Goal: Information Seeking & Learning: Find specific fact

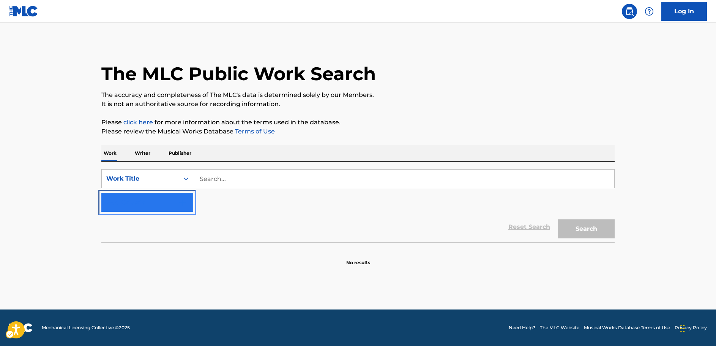
click at [182, 198] on img "Search Form" at bounding box center [182, 202] width 9 height 9
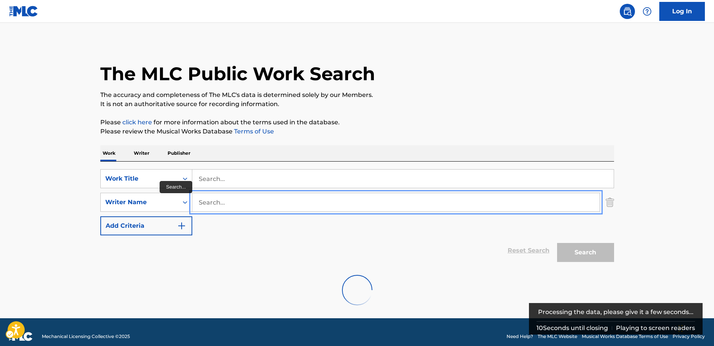
click at [202, 199] on input "Search..." at bounding box center [395, 202] width 407 height 18
paste input "Pezzali"
type input "Pezzali"
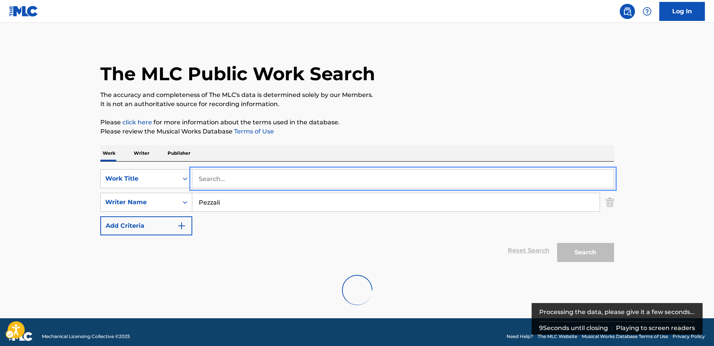
paste input "Ci sono anch'io"
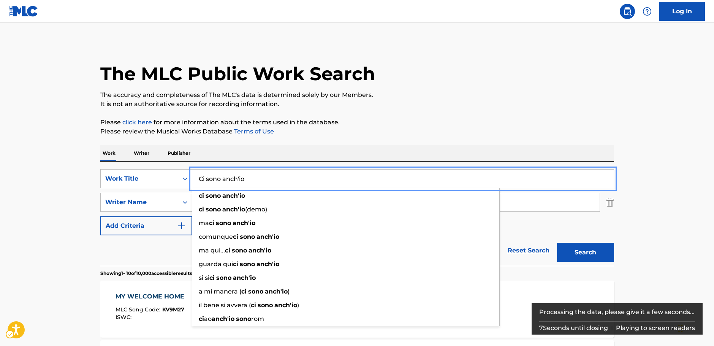
type input "Ci sono anch'io"
click at [603, 250] on button "Search" at bounding box center [585, 252] width 57 height 19
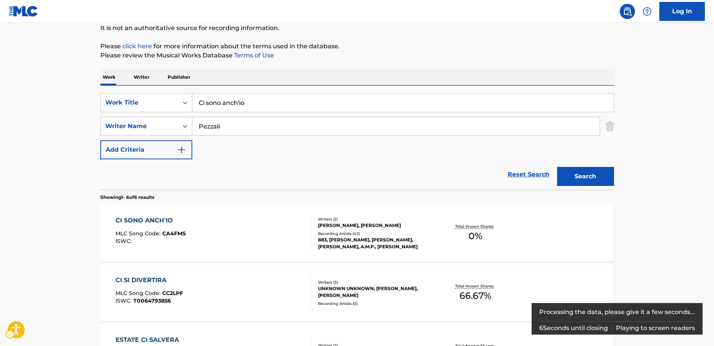
scroll to position [114, 0]
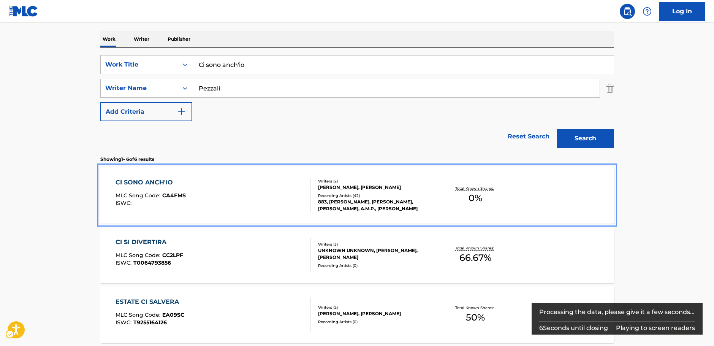
click at [208, 188] on div "CI SONO ANCH'IO MLC Song Code : CA4FMS ISWC :" at bounding box center [212, 195] width 195 height 34
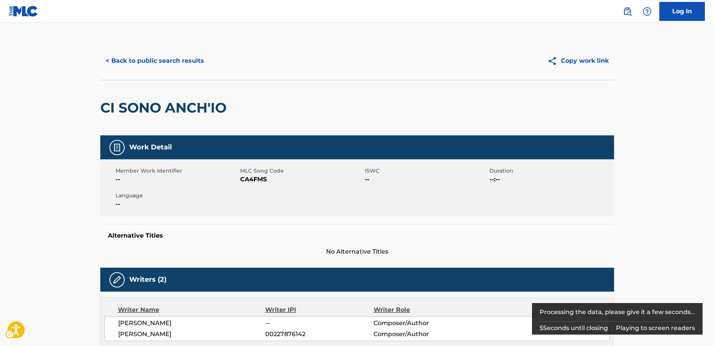
click at [250, 180] on span "MLC Song Code - CA4FMS" at bounding box center [301, 179] width 123 height 9
copy span "CA4FMS"
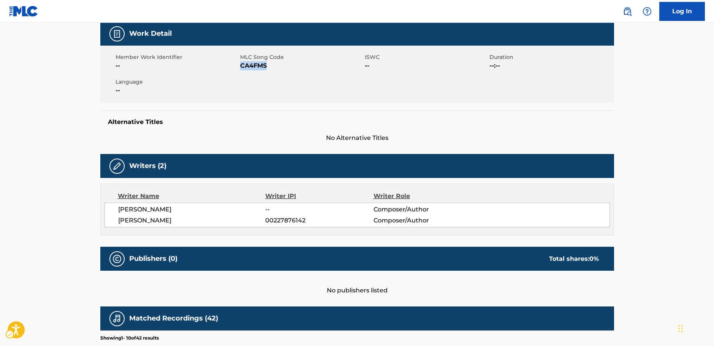
scroll to position [114, 0]
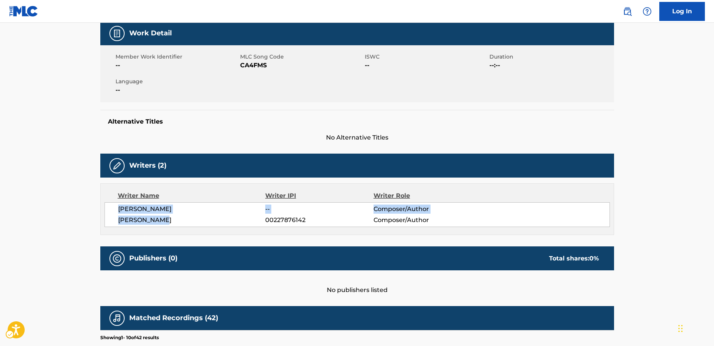
drag, startPoint x: 138, startPoint y: 218, endPoint x: 124, endPoint y: 209, distance: 16.4
click at [114, 212] on div "[PERSON_NAME] -- Composer/Author [PERSON_NAME] 00227876142 Composer/Author" at bounding box center [356, 214] width 505 height 25
copy div "[PERSON_NAME] -- Composer/Author [PERSON_NAME]"
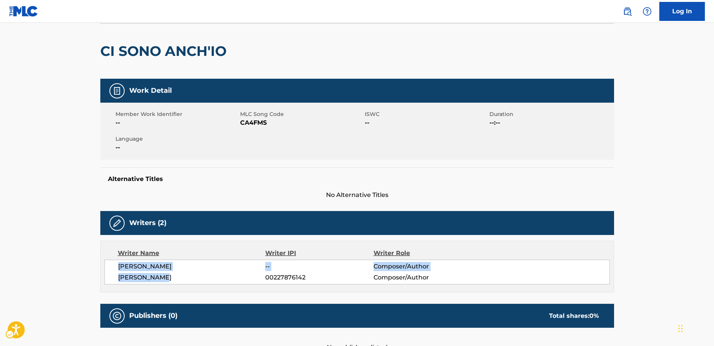
scroll to position [0, 0]
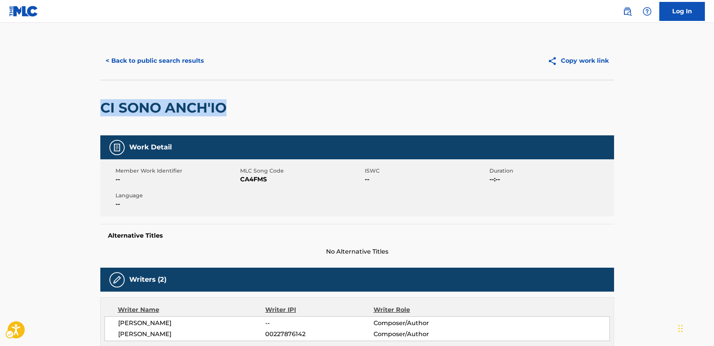
drag, startPoint x: 229, startPoint y: 107, endPoint x: 102, endPoint y: 113, distance: 127.7
click at [102, 113] on h2 "CI SONO ANCH'IO" at bounding box center [165, 107] width 130 height 17
copy h2 "CI SONO ANCH'IO"
click at [155, 61] on button "< Back to public search results" at bounding box center [154, 60] width 109 height 19
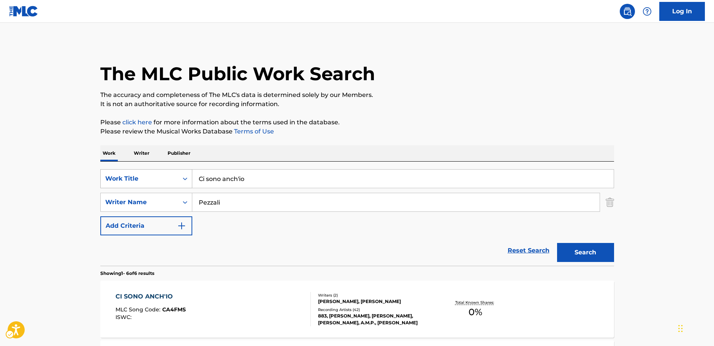
scroll to position [114, 0]
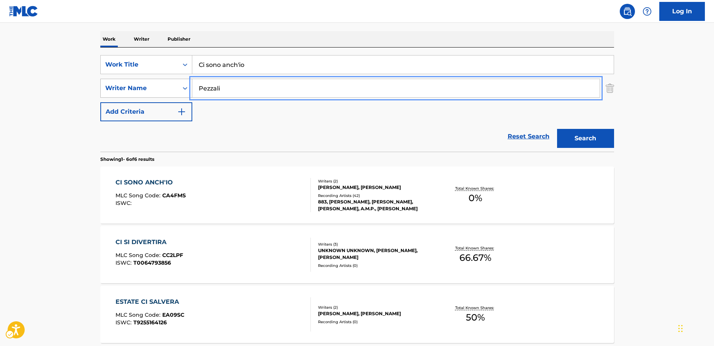
drag, startPoint x: 181, startPoint y: 87, endPoint x: 170, endPoint y: 87, distance: 11.0
paste input "[PERSON_NAME]"
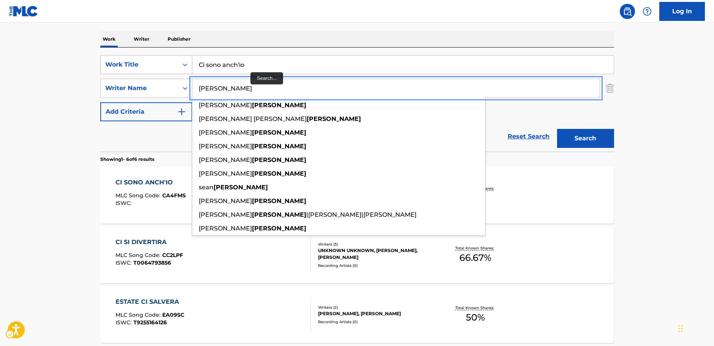
type input "[PERSON_NAME]"
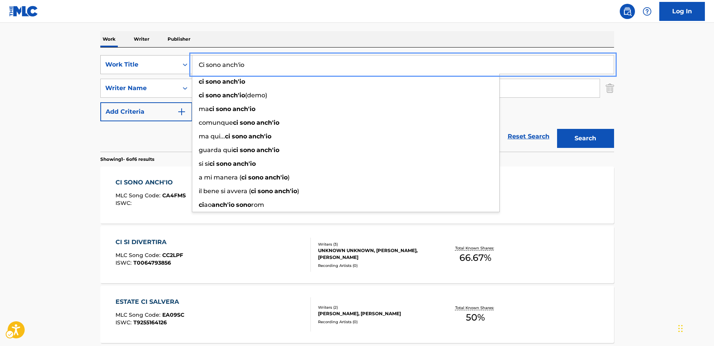
drag, startPoint x: 186, startPoint y: 70, endPoint x: 163, endPoint y: 71, distance: 22.5
paste input "Home Tonight"
type input "Home Tonight"
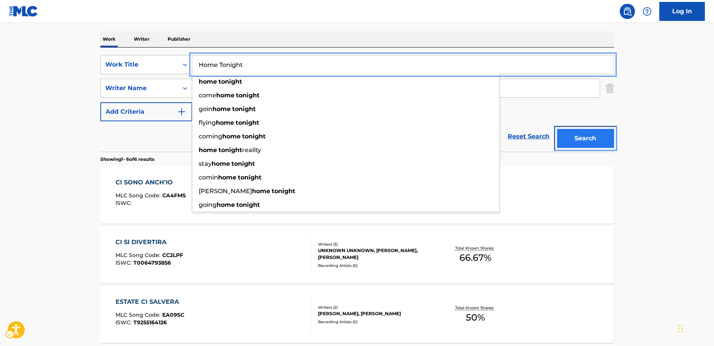
click at [604, 137] on button "Search" at bounding box center [585, 138] width 57 height 19
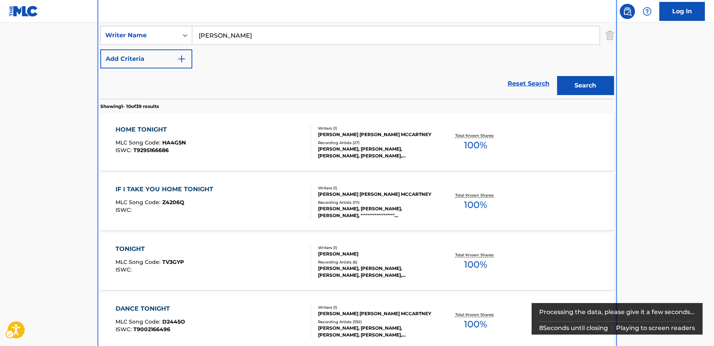
scroll to position [180, 0]
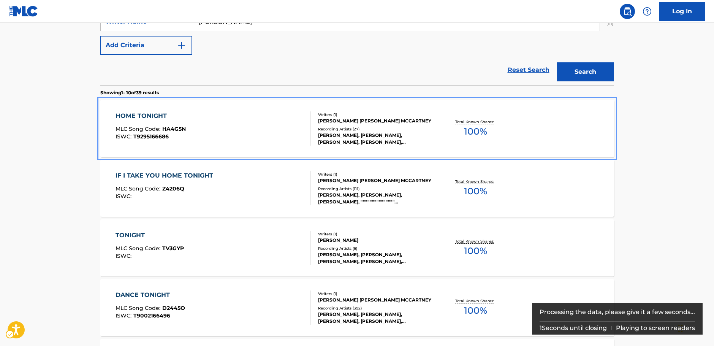
click at [250, 128] on div "HOME TONIGHT MLC Song Code : HA4G5N ISWC : T9295166686" at bounding box center [212, 128] width 195 height 34
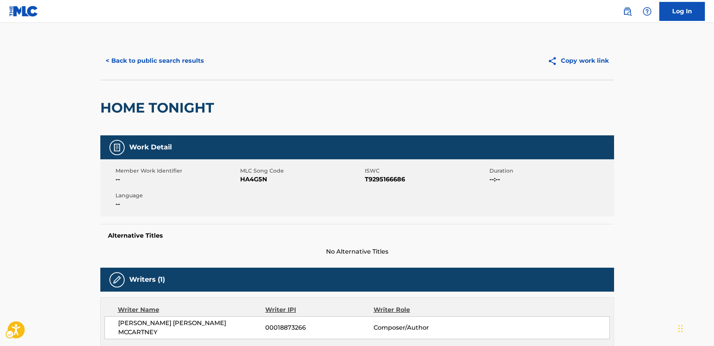
click at [253, 180] on span "MLC Song Code - HA4G5N" at bounding box center [301, 179] width 123 height 9
copy span "HA4G5N"
click at [376, 180] on span "ISWC - T9295166686" at bounding box center [426, 179] width 123 height 9
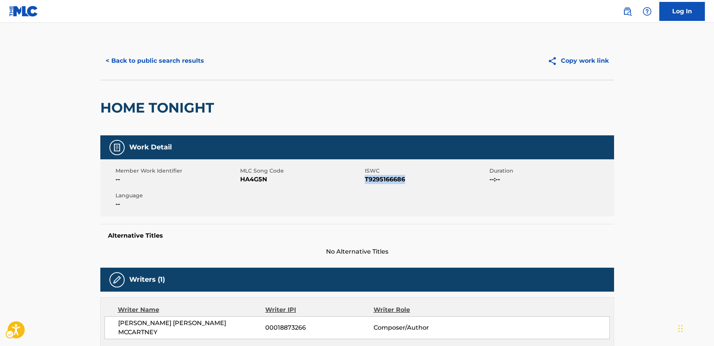
copy span "T9295166686"
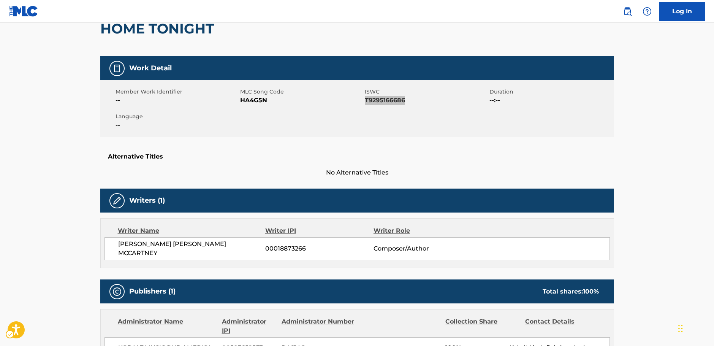
scroll to position [228, 0]
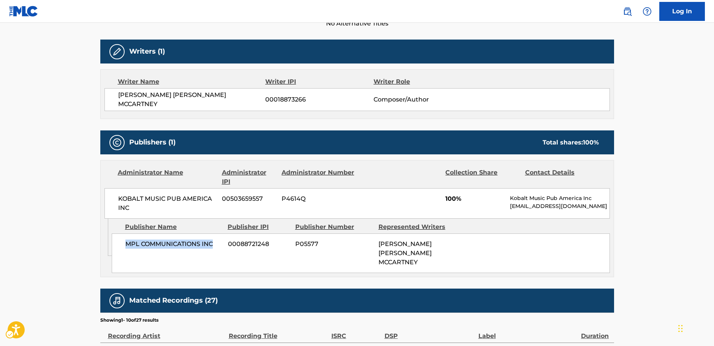
drag, startPoint x: 164, startPoint y: 242, endPoint x: 125, endPoint y: 243, distance: 39.1
click at [125, 243] on span "MPL COMMUNICATIONS INC" at bounding box center [173, 243] width 97 height 9
copy span "MPL COMMUNICATIONS INC"
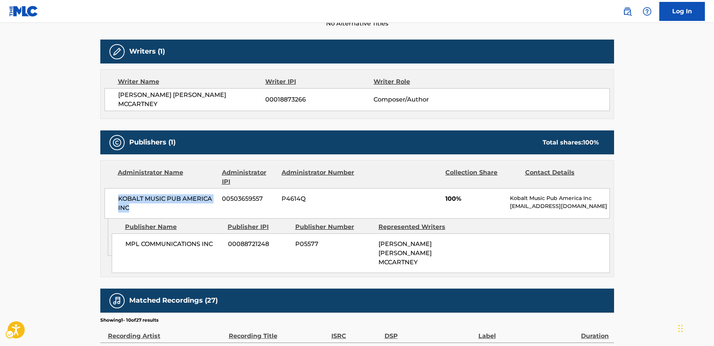
drag, startPoint x: 143, startPoint y: 207, endPoint x: 115, endPoint y: 195, distance: 29.8
click at [115, 195] on div "KOBALT MUSIC PUB AMERICA INC 00503659557 P4614Q 100% Kobalt Music Pub America I…" at bounding box center [356, 203] width 505 height 30
copy span "KOBALT MUSIC PUB AMERICA INC"
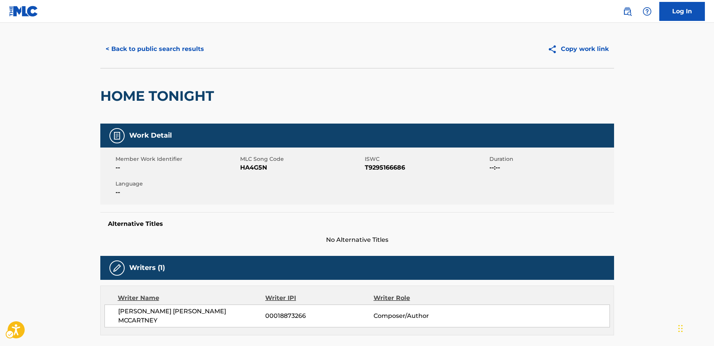
scroll to position [0, 0]
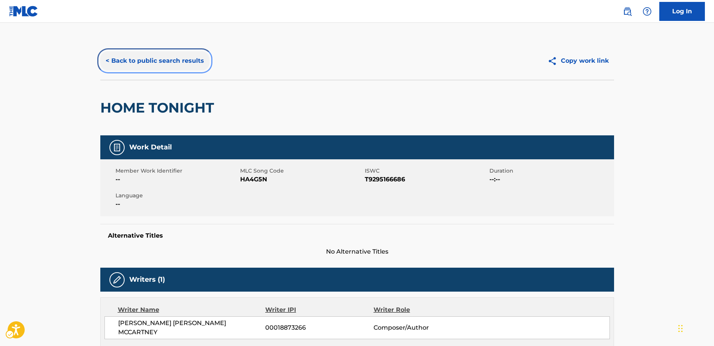
click at [152, 61] on button "< Back to public search results" at bounding box center [154, 60] width 109 height 19
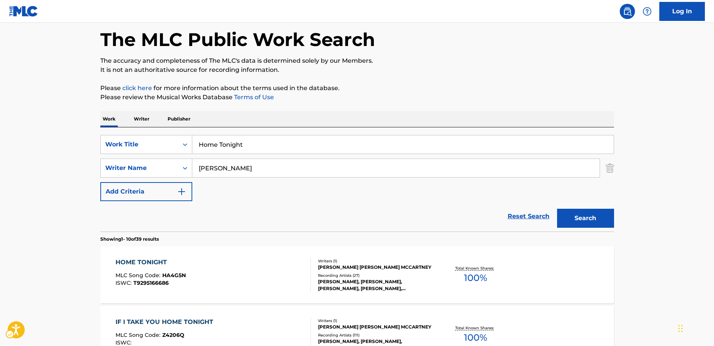
scroll to position [34, 0]
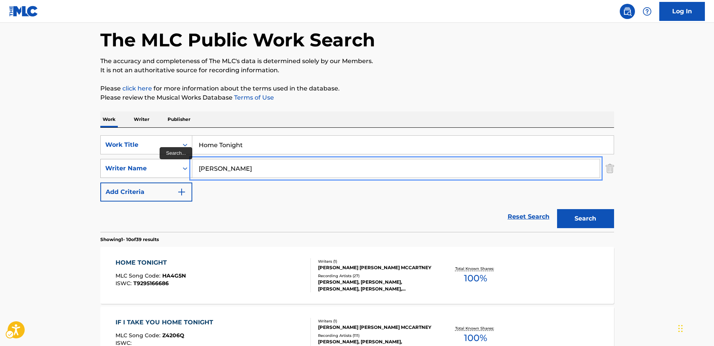
paste input "Claydes"
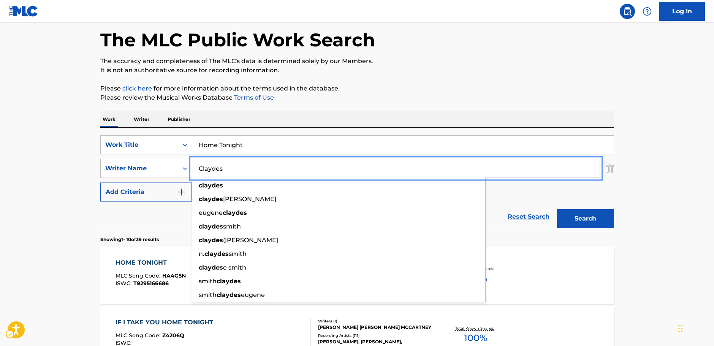
type input "Claydes"
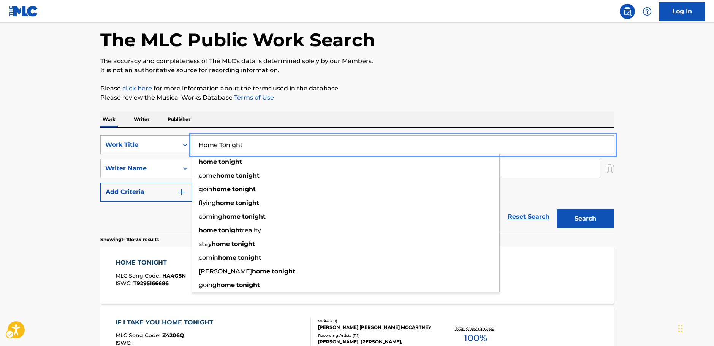
drag, startPoint x: 235, startPoint y: 142, endPoint x: 187, endPoint y: 145, distance: 48.3
paste input "ooh la la"
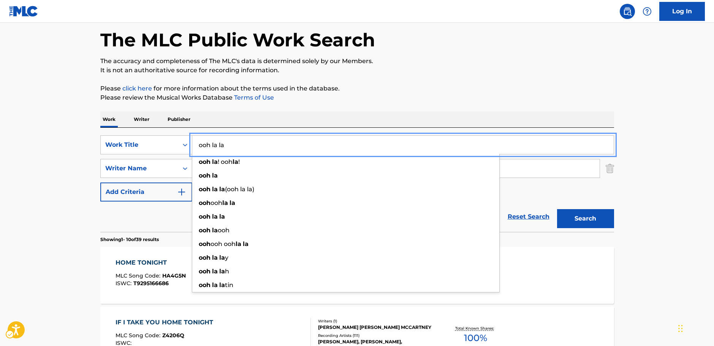
type input "ooh la la"
click at [591, 223] on button "Search" at bounding box center [585, 218] width 57 height 19
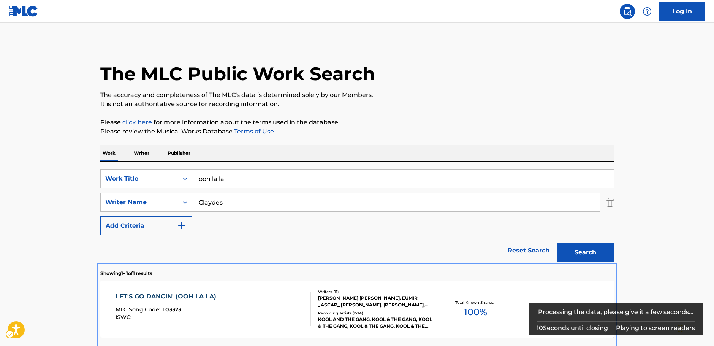
scroll to position [27, 0]
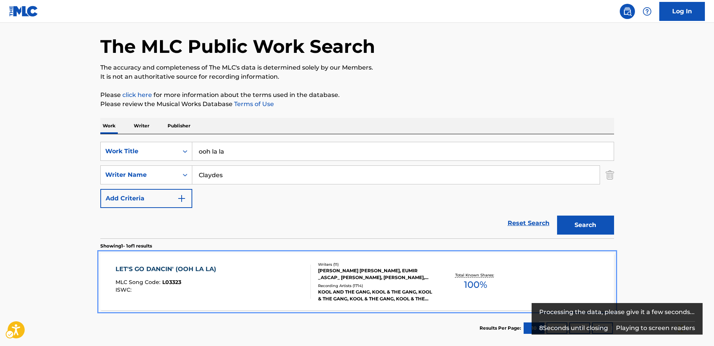
click at [223, 276] on div "LET'S GO DANCIN' (OOH LA LA) MLC Song Code : L03323 ISWC :" at bounding box center [212, 281] width 195 height 34
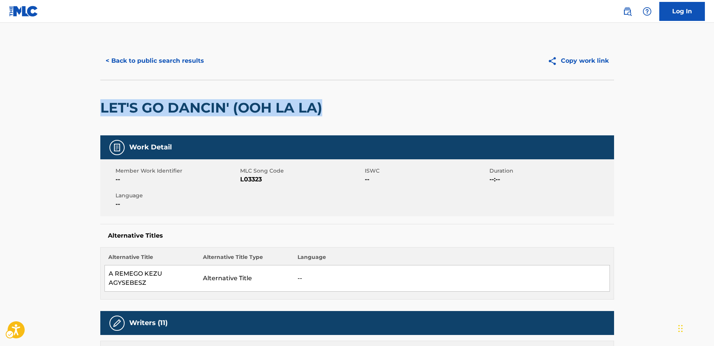
drag, startPoint x: 316, startPoint y: 111, endPoint x: 123, endPoint y: 98, distance: 194.2
click at [100, 114] on div "LET'S GO DANCIN' (OOH LA LA)" at bounding box center [357, 107] width 514 height 55
copy h2 "LET'S GO DANCIN' (OOH LA LA)"
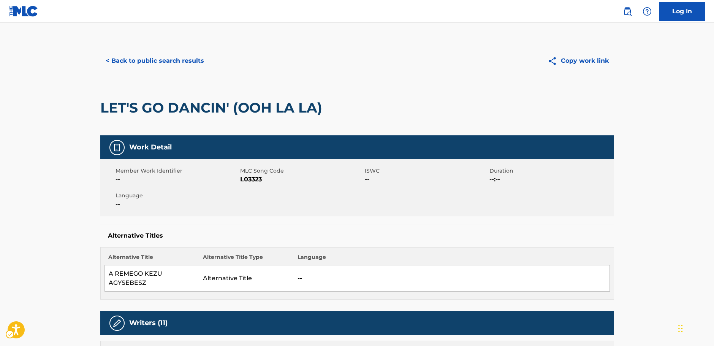
click at [251, 179] on span "MLC Song Code - L03323" at bounding box center [301, 179] width 123 height 9
copy span "L03323"
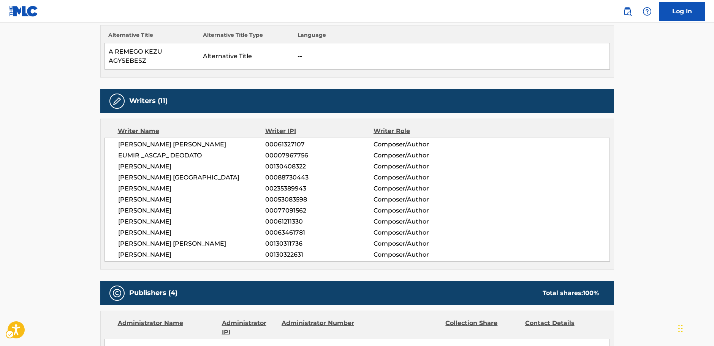
scroll to position [266, 0]
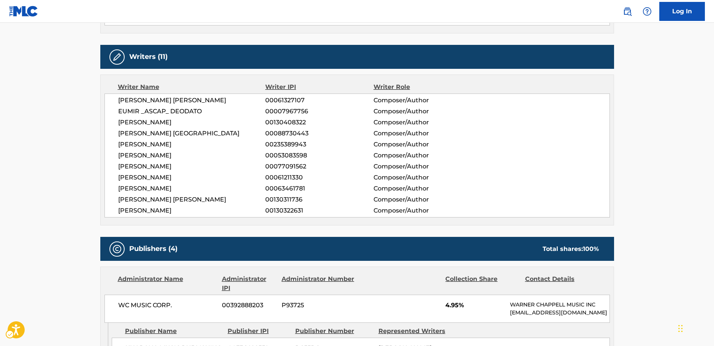
drag, startPoint x: 181, startPoint y: 211, endPoint x: 102, endPoint y: 100, distance: 136.4
click at [102, 100] on div "Writer Name Writer IPI Writer Role [PERSON_NAME] [PERSON_NAME] 00061327107 Comp…" at bounding box center [357, 149] width 514 height 151
copy div "[PERSON_NAME] [PERSON_NAME] 00061327107 Composer/Author EUMIR _ASCAP_ DEODATO 0…"
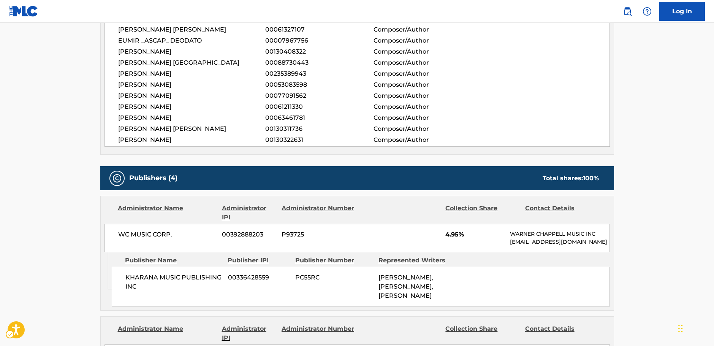
scroll to position [418, 0]
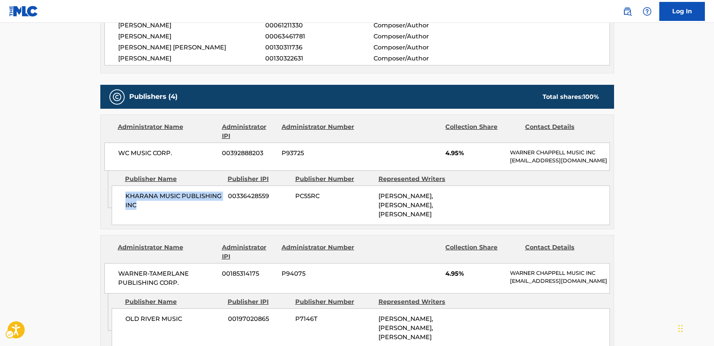
drag, startPoint x: 142, startPoint y: 215, endPoint x: 125, endPoint y: 207, distance: 18.9
click at [125, 207] on span "KHARANA MUSIC PUBLISHING INC" at bounding box center [173, 200] width 97 height 18
drag, startPoint x: 182, startPoint y: 151, endPoint x: 111, endPoint y: 156, distance: 70.8
click at [115, 154] on div "WC MUSIC CORP. 00392888203 P93725 4.95% WARNER CHAPPELL MUSIC INC [EMAIL_ADDRES…" at bounding box center [356, 156] width 505 height 28
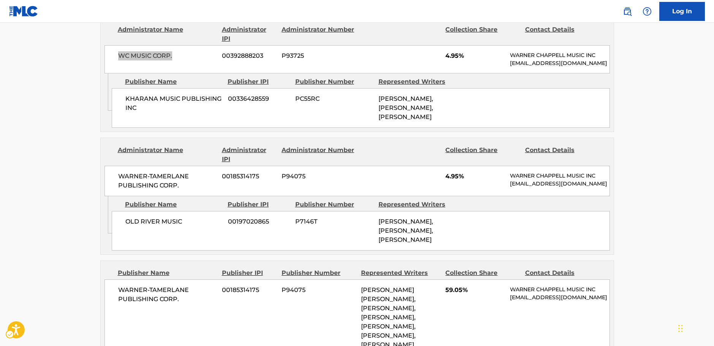
scroll to position [532, 0]
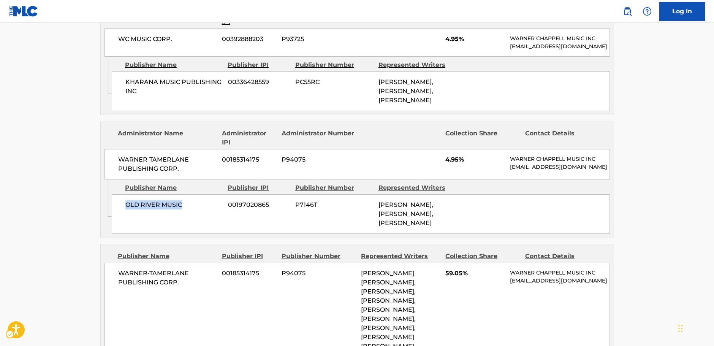
drag, startPoint x: 189, startPoint y: 220, endPoint x: 119, endPoint y: 219, distance: 69.9
click at [119, 219] on div "OLD RIVER MUSIC 00197020865 P7146T [PERSON_NAME], [PERSON_NAME], [PERSON_NAME]" at bounding box center [361, 214] width 498 height 40
drag, startPoint x: 179, startPoint y: 176, endPoint x: 118, endPoint y: 168, distance: 61.4
click at [118, 168] on span "WARNER-TAMERLANE PUBLISHING CORP." at bounding box center [167, 164] width 98 height 18
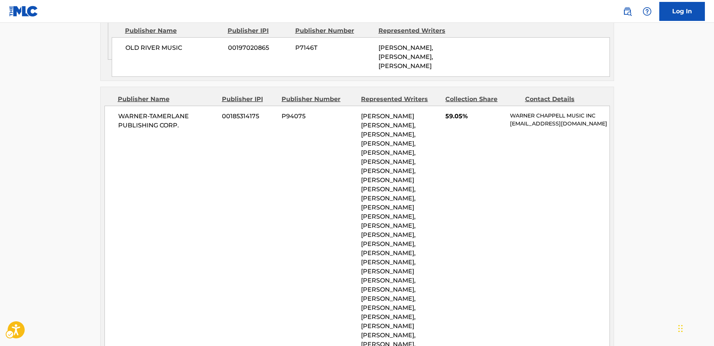
scroll to position [684, 0]
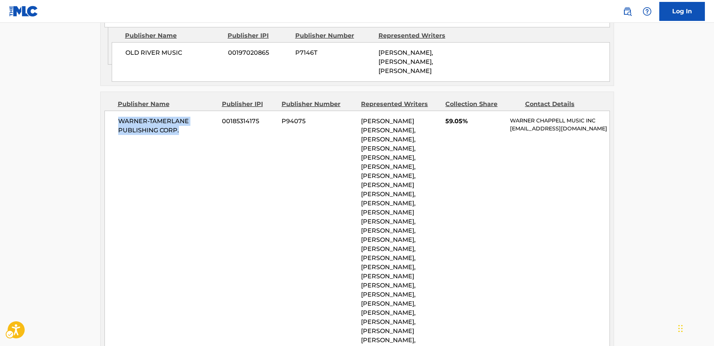
drag, startPoint x: 181, startPoint y: 162, endPoint x: 115, endPoint y: 156, distance: 65.9
click at [115, 156] on div "WARNER-TAMERLANE PUBLISHING CORP. 00185314175 P94075 [PERSON_NAME] [PERSON_NAME…" at bounding box center [356, 254] width 505 height 286
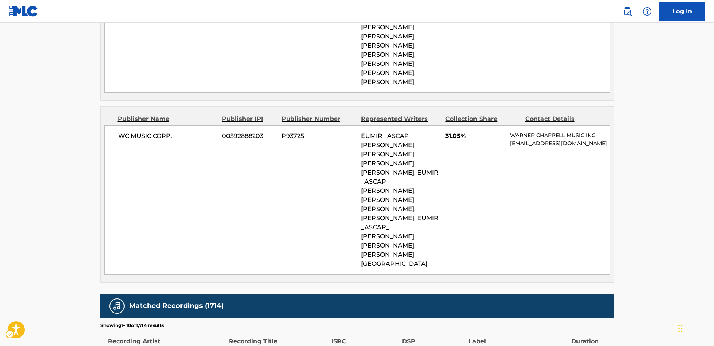
scroll to position [988, 0]
drag, startPoint x: 173, startPoint y: 158, endPoint x: 119, endPoint y: 158, distance: 54.3
click at [119, 140] on span "WC MUSIC CORP." at bounding box center [167, 135] width 98 height 9
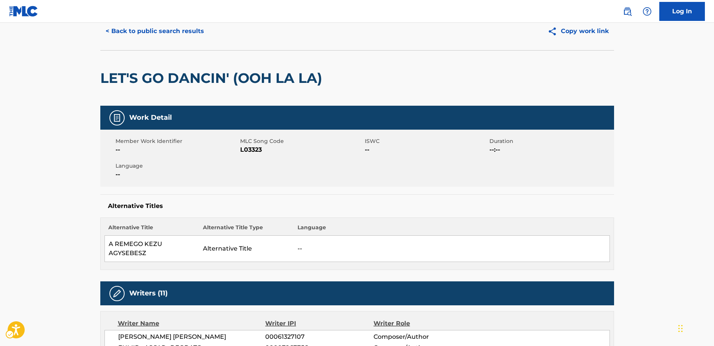
scroll to position [0, 0]
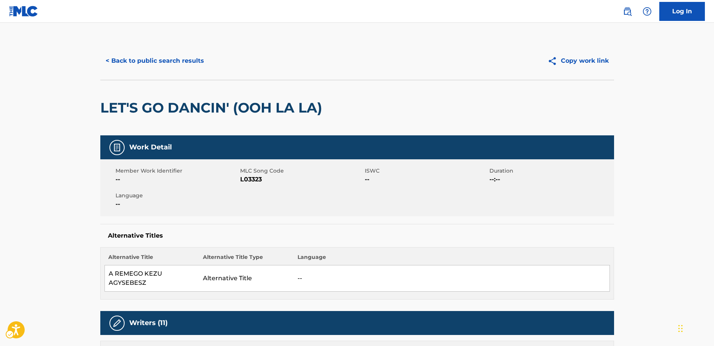
click at [158, 58] on button "< Back to public search results" at bounding box center [154, 60] width 109 height 19
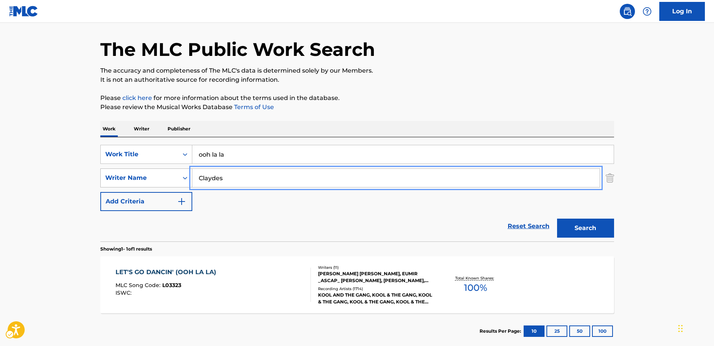
drag, startPoint x: 201, startPoint y: 180, endPoint x: 127, endPoint y: 182, distance: 74.5
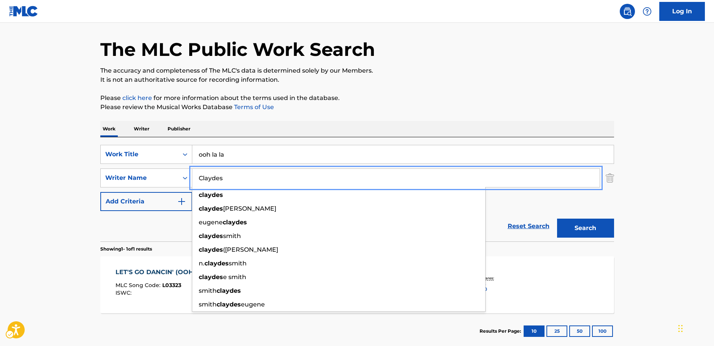
paste input "Masini"
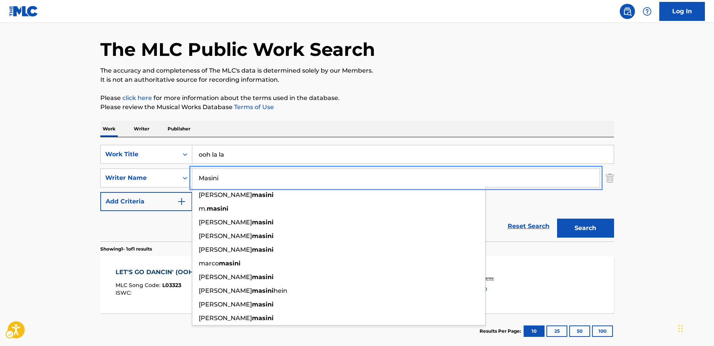
type input "Masini"
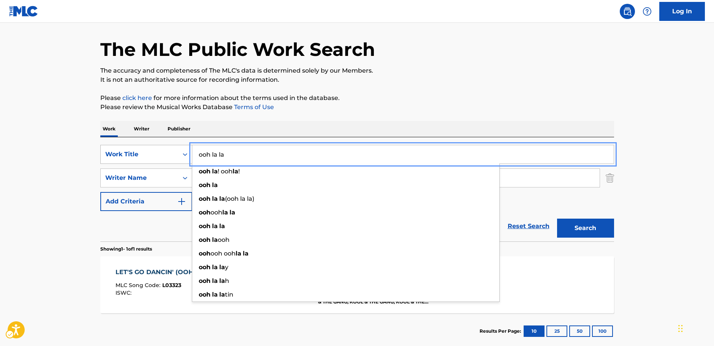
drag, startPoint x: 233, startPoint y: 154, endPoint x: 155, endPoint y: 153, distance: 77.9
paste input "Lucifer"
type input "Lucifer"
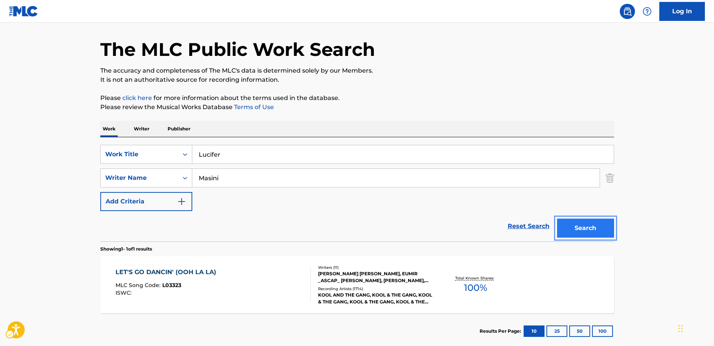
click at [601, 225] on button "Search" at bounding box center [585, 227] width 57 height 19
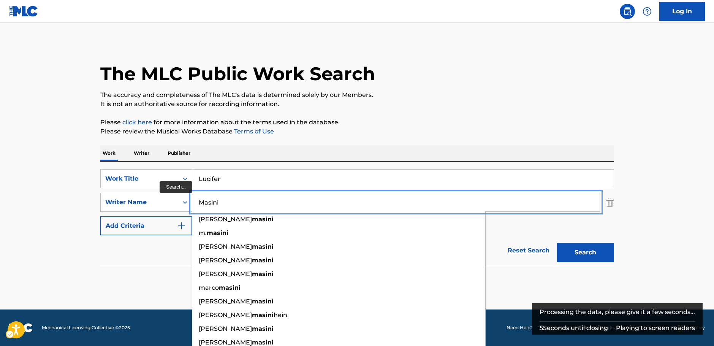
drag, startPoint x: 213, startPoint y: 203, endPoint x: 198, endPoint y: 202, distance: 15.6
click at [198, 202] on input "Masini" at bounding box center [395, 202] width 407 height 18
paste input "[PERSON_NAME]"
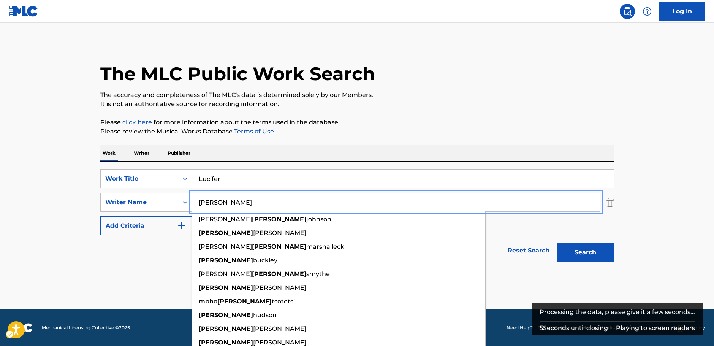
type input "[PERSON_NAME]"
click at [578, 251] on button "Search" at bounding box center [586, 252] width 57 height 19
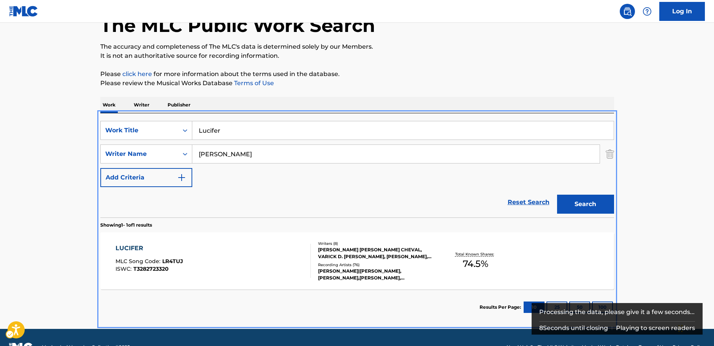
scroll to position [68, 0]
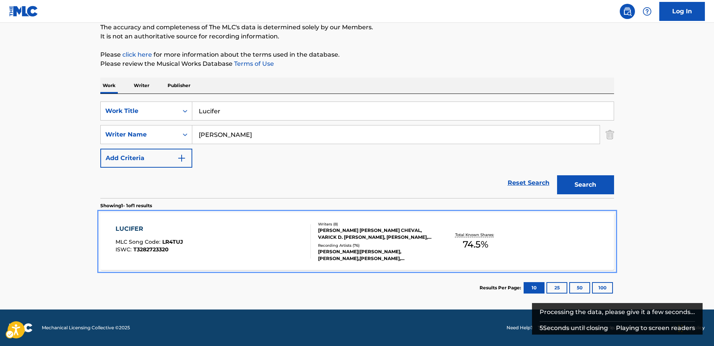
click at [249, 241] on div "LUCIFER MLC Song Code : LR4TUJ ISWC : T3282723320" at bounding box center [212, 241] width 195 height 34
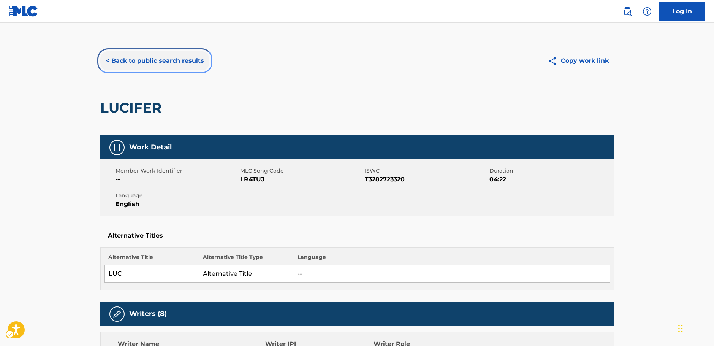
click at [141, 58] on button "< Back to public search results" at bounding box center [154, 60] width 109 height 19
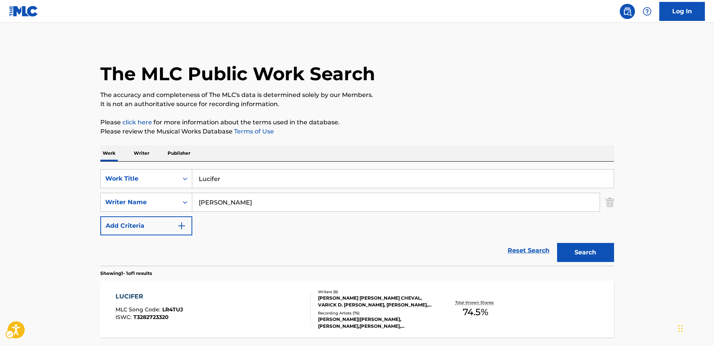
scroll to position [24, 0]
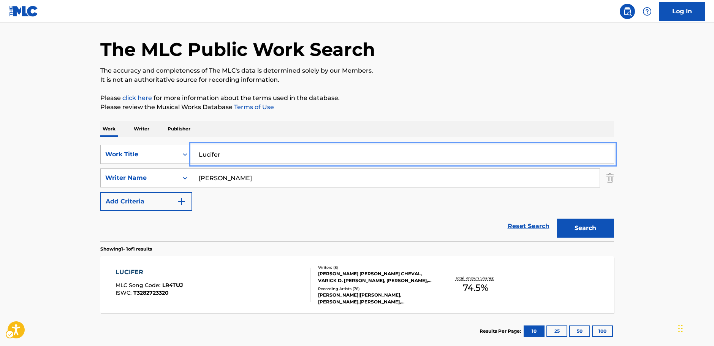
drag, startPoint x: 231, startPoint y: 154, endPoint x: 81, endPoint y: 156, distance: 150.0
paste input "[PERSON_NAME]"
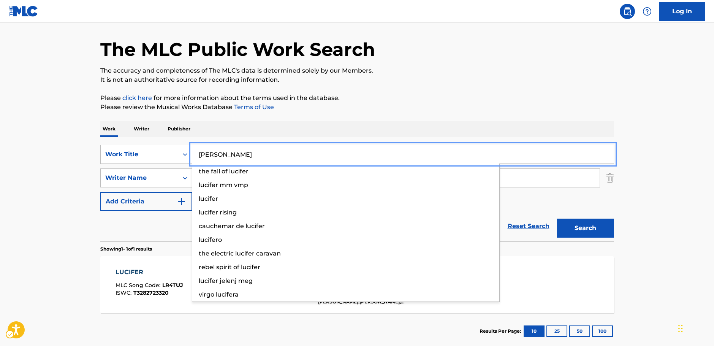
type input "[PERSON_NAME]"
click at [46, 152] on main "The MLC Public Work Search The accuracy and completeness of The MLC's data is d…" at bounding box center [357, 175] width 714 height 354
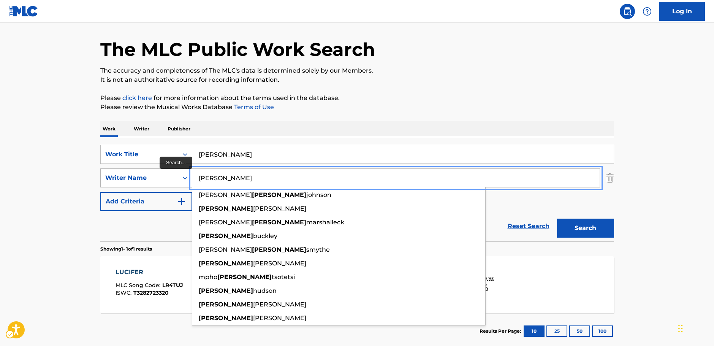
drag, startPoint x: 237, startPoint y: 177, endPoint x: 137, endPoint y: 179, distance: 99.5
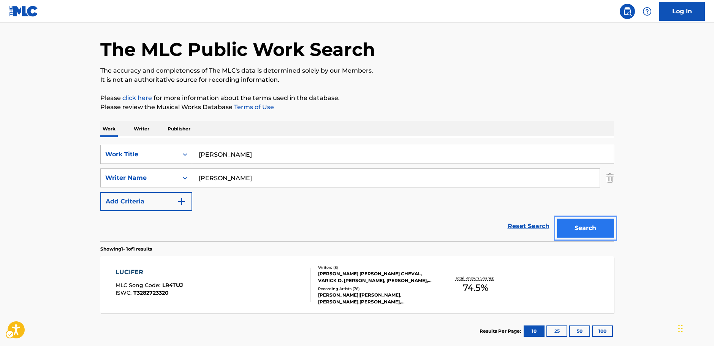
click at [598, 226] on button "Search" at bounding box center [585, 227] width 57 height 19
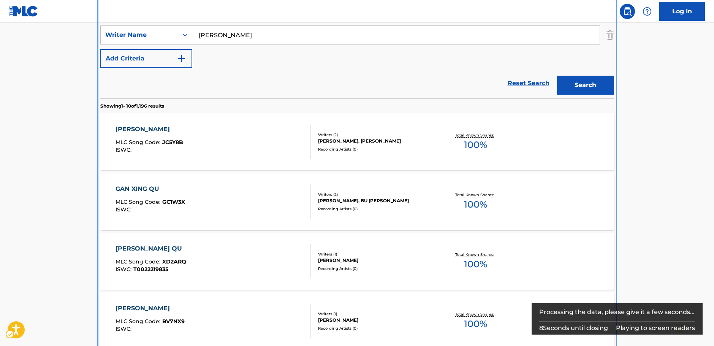
scroll to position [76, 0]
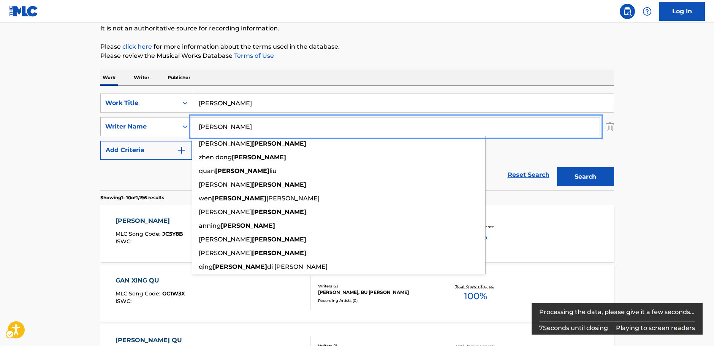
drag, startPoint x: 227, startPoint y: 128, endPoint x: 152, endPoint y: 128, distance: 74.8
click at [152, 128] on div "SearchWithCriteriab2e0b58b-d365-4784-97a9-827367195c12 Writer Name [PERSON_NAME…" at bounding box center [357, 126] width 514 height 19
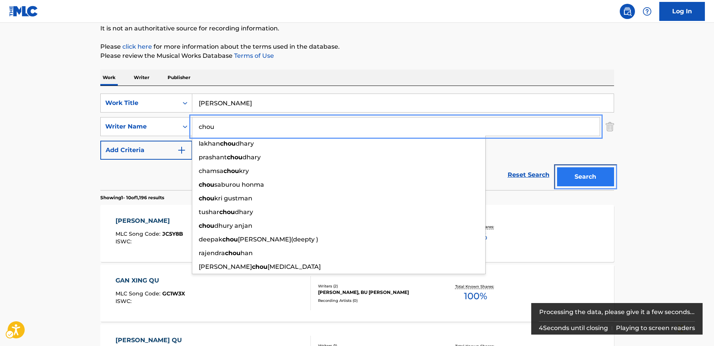
click at [596, 181] on button "Search" at bounding box center [585, 176] width 57 height 19
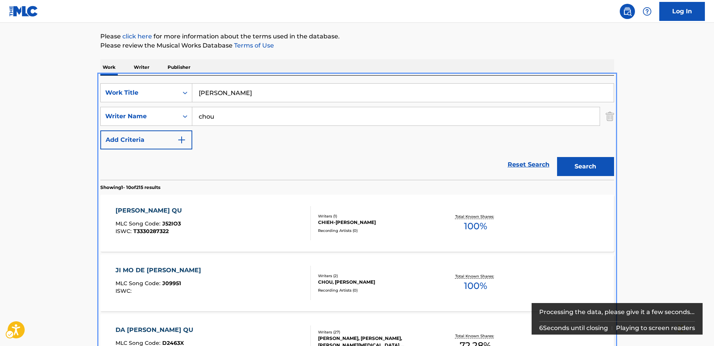
scroll to position [85, 0]
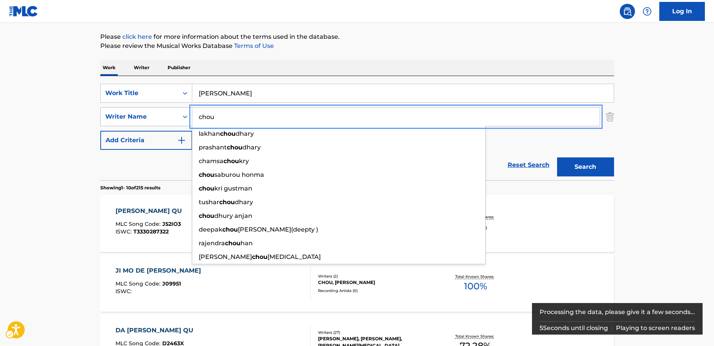
drag, startPoint x: 213, startPoint y: 121, endPoint x: 182, endPoint y: 121, distance: 31.1
click at [182, 121] on div "SearchWithCriteriab2e0b58b-d365-4784-97a9-827367195c12 Writer Name chou [PERSON…" at bounding box center [357, 116] width 514 height 19
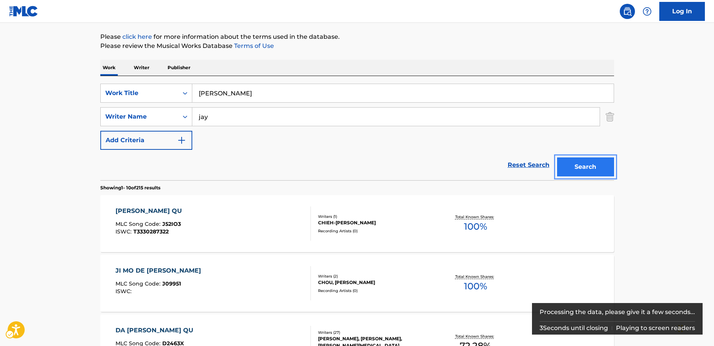
click at [568, 161] on button "Search" at bounding box center [585, 166] width 57 height 19
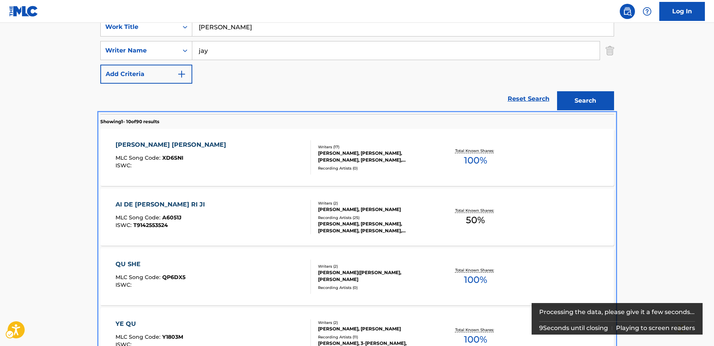
scroll to position [38, 0]
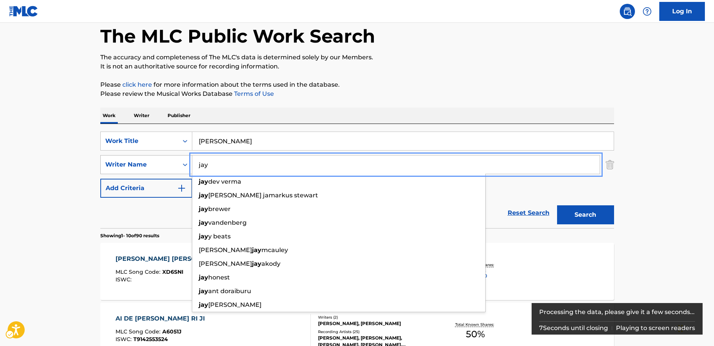
drag, startPoint x: 203, startPoint y: 164, endPoint x: 169, endPoint y: 165, distance: 34.2
click at [169, 165] on div "SearchWithCriteriab2e0b58b-d365-4784-97a9-827367195c12 Writer Name [PERSON_NAME…" at bounding box center [357, 164] width 514 height 19
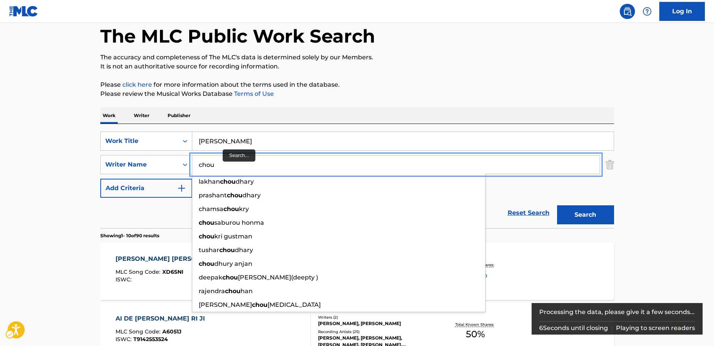
type input "chou"
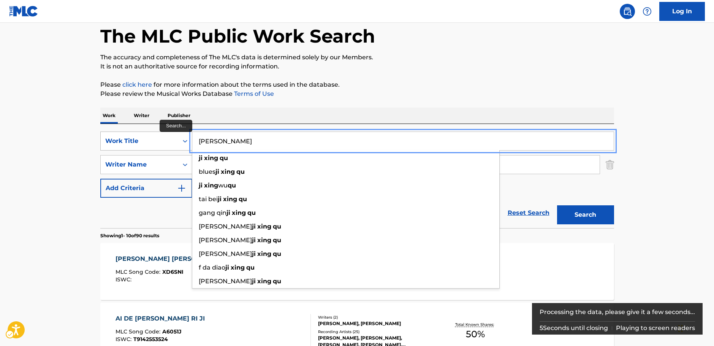
drag, startPoint x: 236, startPoint y: 142, endPoint x: 186, endPoint y: 142, distance: 49.4
click at [186, 142] on div "SearchWithCriteria64d0e439-978e-4b2d-b82b-1fbc814775ac Work Title [PERSON_NAME]…" at bounding box center [357, 140] width 514 height 19
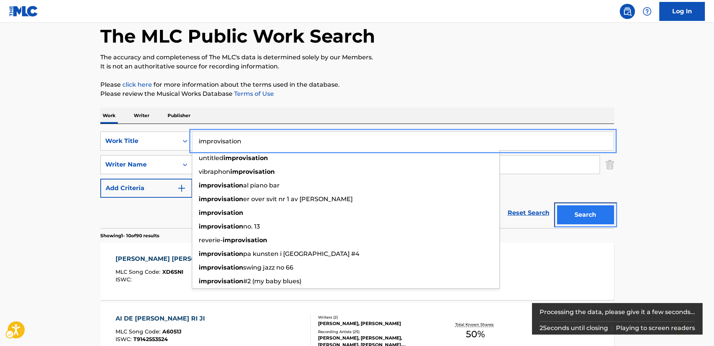
click at [576, 209] on button "Search" at bounding box center [585, 214] width 57 height 19
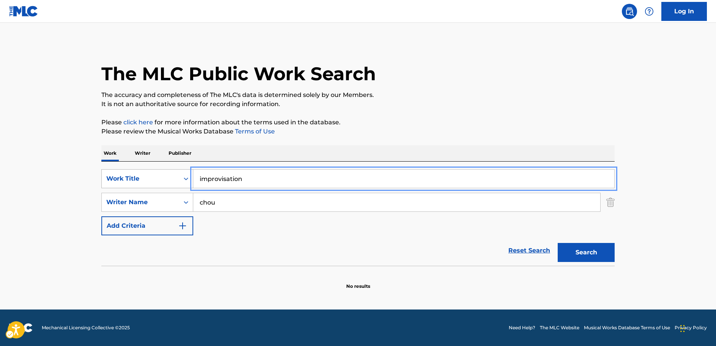
drag, startPoint x: 248, startPoint y: 178, endPoint x: 160, endPoint y: 177, distance: 88.5
click at [160, 177] on div "SearchWithCriteria64d0e439-978e-4b2d-b82b-1fbc814775ac Work Title improvisation" at bounding box center [358, 178] width 514 height 19
paste input "[PERSON_NAME]"
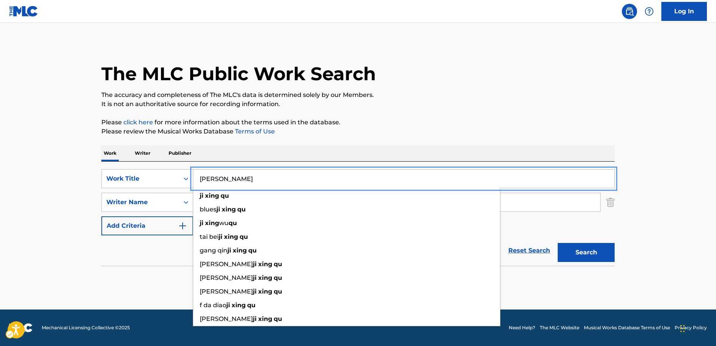
type input "[PERSON_NAME]"
click at [593, 249] on button "Search" at bounding box center [586, 252] width 57 height 19
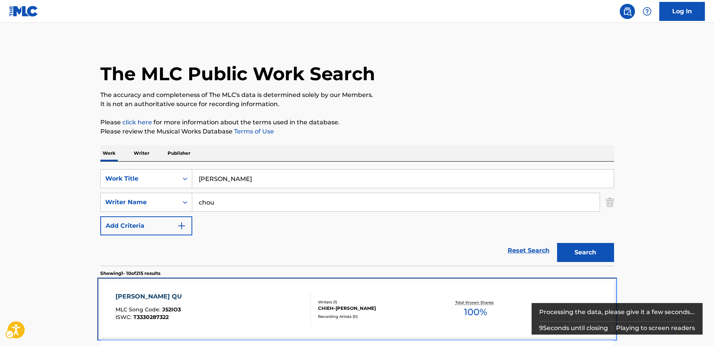
click at [230, 310] on div "[PERSON_NAME] QU MLC Song Code : J52IO3 ISWC : T3330287322" at bounding box center [212, 309] width 195 height 34
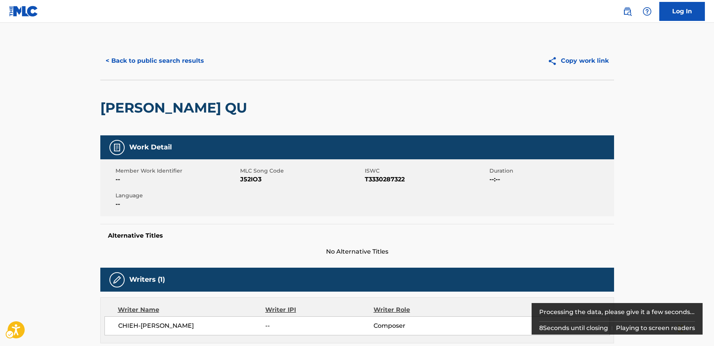
click at [248, 179] on span "MLC Song Code - J52IO3" at bounding box center [301, 179] width 123 height 9
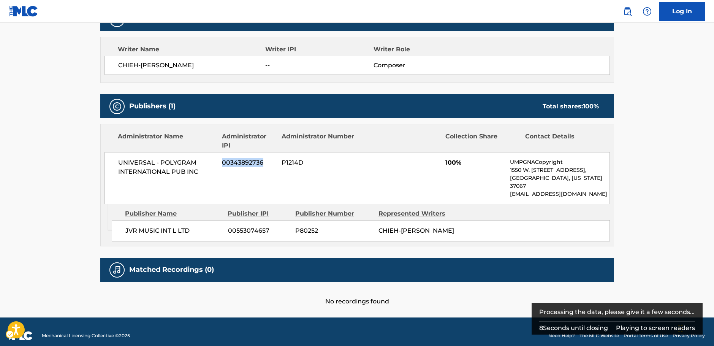
click at [248, 179] on div "UNIVERSAL - POLYGRAM INTERNATIONAL PUB INC 00343892736 P1214D 100% UMPGNACopyri…" at bounding box center [356, 178] width 505 height 52
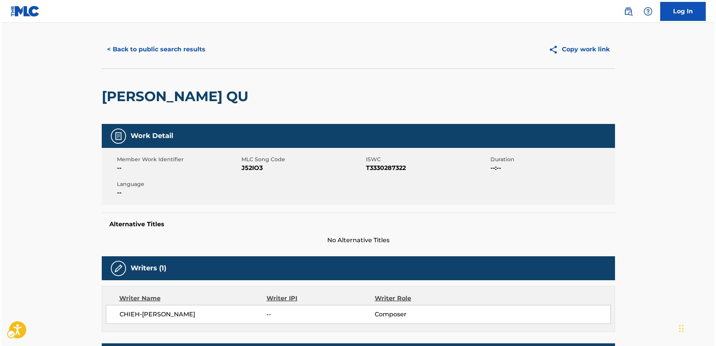
scroll to position [0, 0]
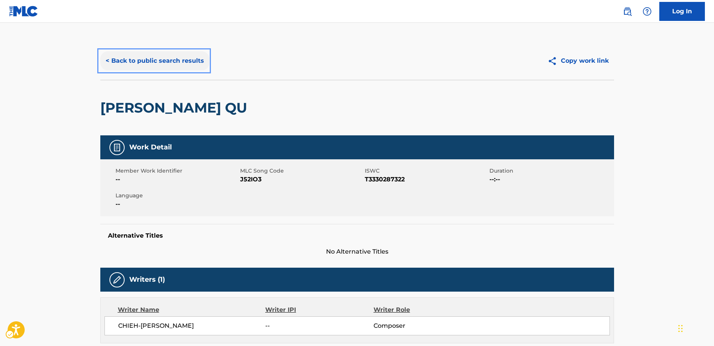
click at [156, 63] on button "< Back to public search results" at bounding box center [154, 60] width 109 height 19
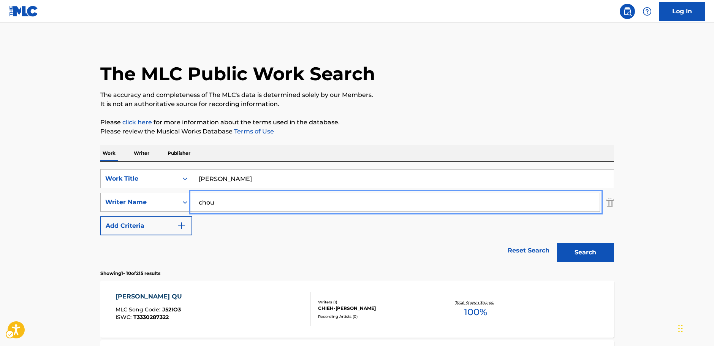
drag, startPoint x: 191, startPoint y: 201, endPoint x: 171, endPoint y: 201, distance: 20.1
paste input "[PERSON_NAME]"
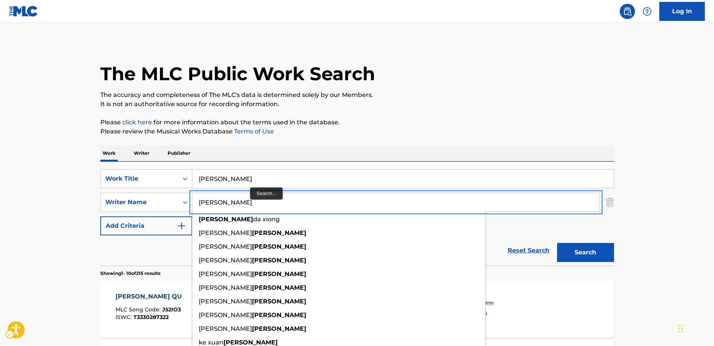
type input "[PERSON_NAME]"
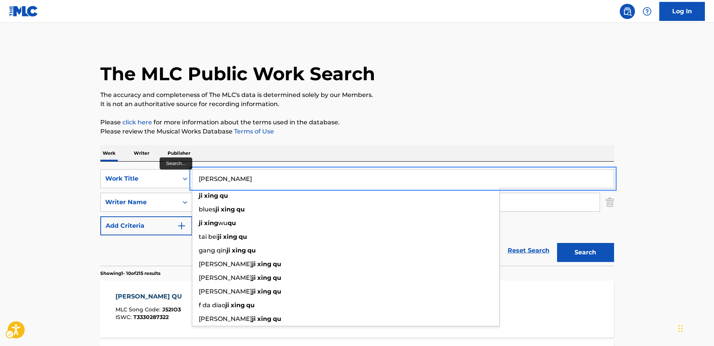
paste input "Snowflakes"
type input "Snowflakes"
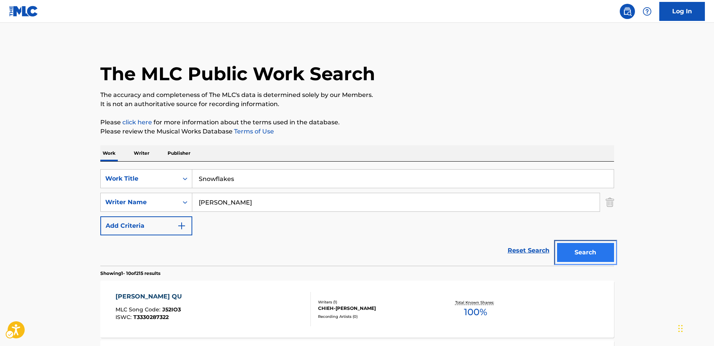
click at [589, 251] on button "Search" at bounding box center [585, 252] width 57 height 19
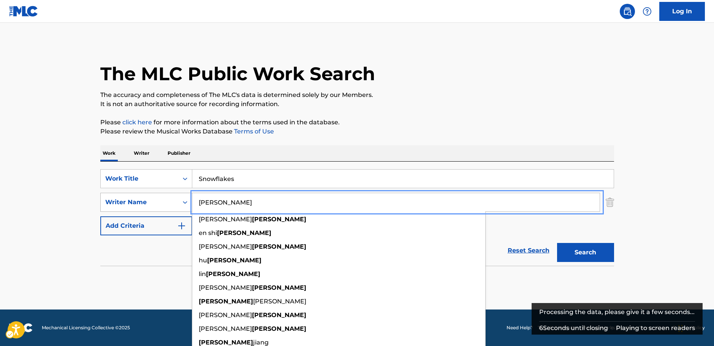
drag, startPoint x: 186, startPoint y: 203, endPoint x: 182, endPoint y: 203, distance: 4.2
click at [182, 203] on div "SearchWithCriteriab2e0b58b-d365-4784-97a9-827367195c12 Writer Name [PERSON_NAME…" at bounding box center [357, 202] width 514 height 19
paste input "SHUAI"
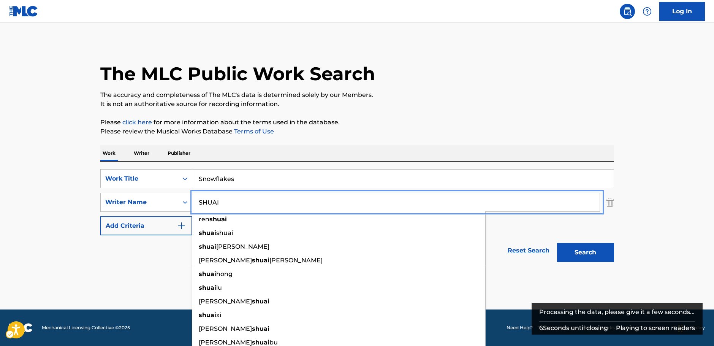
type input "SHUAI"
click at [593, 250] on button "Search" at bounding box center [585, 252] width 57 height 19
